Goal: Task Accomplishment & Management: Manage account settings

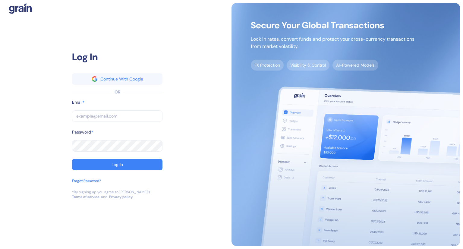
drag, startPoint x: 107, startPoint y: 110, endPoint x: 103, endPoint y: 114, distance: 5.8
click at [103, 114] on input "text" at bounding box center [117, 115] width 90 height 11
type input "[PERSON_NAME][EMAIL_ADDRESS][DOMAIN_NAME]"
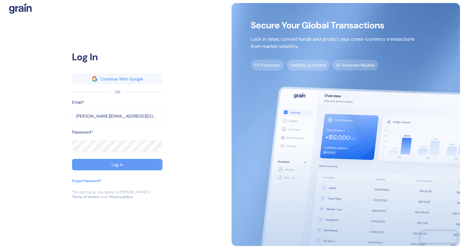
click at [136, 162] on button "Log In" at bounding box center [117, 164] width 90 height 11
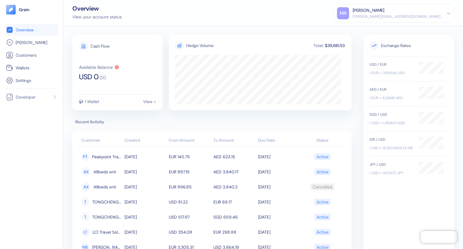
click at [380, 194] on div "USD / EUR 1 EUR = 1.166549 USD AED / EUR 1 EUR = 4.28416 AED SGD / USD 1 USD = …" at bounding box center [409, 179] width 78 height 246
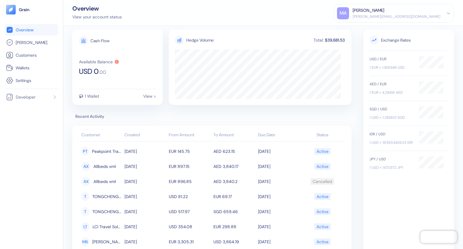
scroll to position [4, 0]
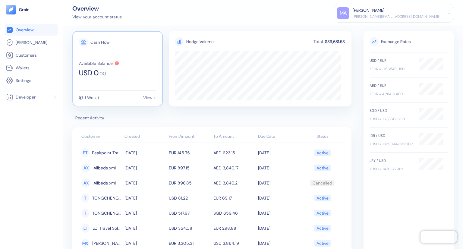
click at [148, 103] on div "Cash Flow Available Balance USD 0 . 00 1 Wallet View >" at bounding box center [117, 68] width 90 height 75
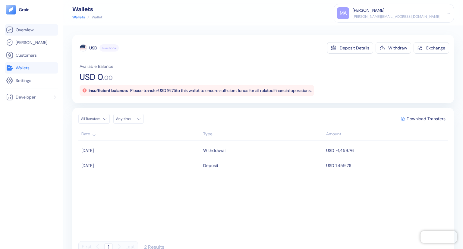
click at [33, 30] on span "Overview" at bounding box center [25, 30] width 18 height 6
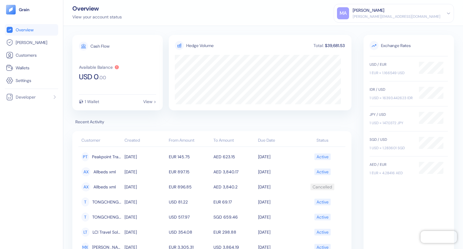
click at [259, 3] on div "Overview View your account status MA Malek Aleid [EMAIL_ADDRESS][DOMAIN_NAME] S…" at bounding box center [263, 13] width 400 height 26
